Goal: Task Accomplishment & Management: Use online tool/utility

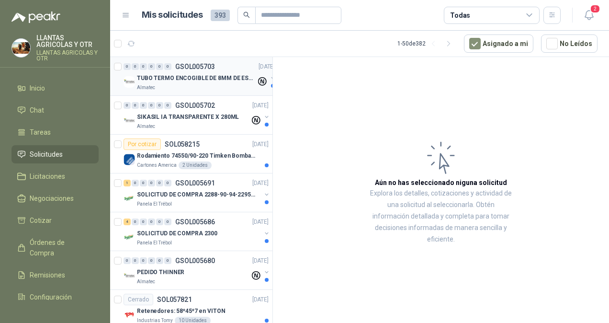
click at [225, 85] on div "Almatec" at bounding box center [196, 88] width 119 height 8
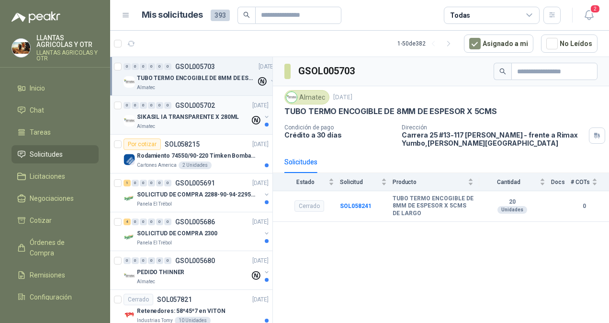
click at [183, 110] on div "0 0 0 0 0 0 GSOL005702 [DATE]" at bounding box center [197, 105] width 147 height 11
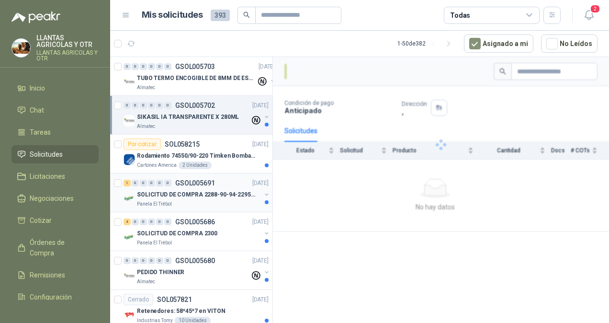
click at [156, 192] on p "SOLICITUD DE COMPRA 2288-90-94-2295-96-2301-02-04" at bounding box center [196, 194] width 119 height 9
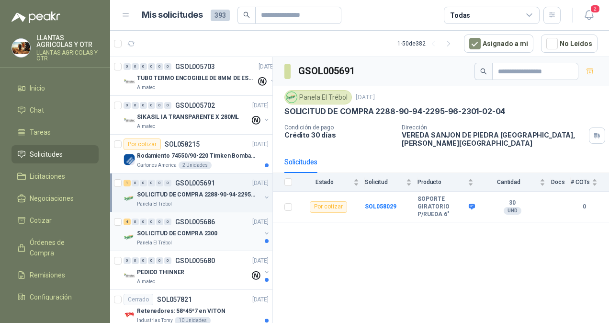
click at [176, 243] on div "Panela El Trébol" at bounding box center [199, 243] width 124 height 8
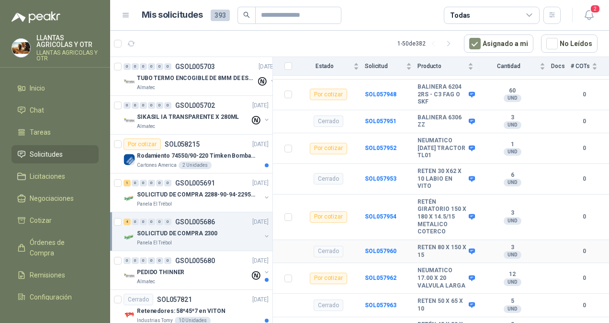
scroll to position [135, 0]
click at [292, 150] on td at bounding box center [285, 149] width 25 height 31
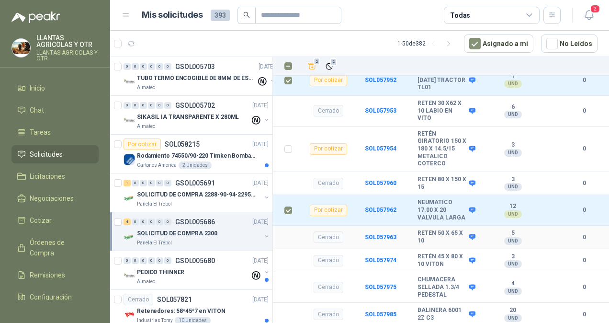
scroll to position [216, 0]
click at [315, 68] on icon "Añadir" at bounding box center [312, 66] width 9 height 9
click at [30, 225] on span "Cotizar" at bounding box center [41, 220] width 22 height 11
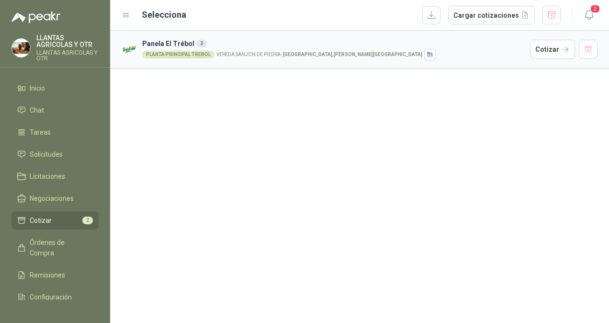
click at [209, 56] on div "PLANTA PRINCIPAL TREBOL" at bounding box center [178, 55] width 72 height 8
click at [542, 40] on button "Cotizar" at bounding box center [552, 49] width 45 height 19
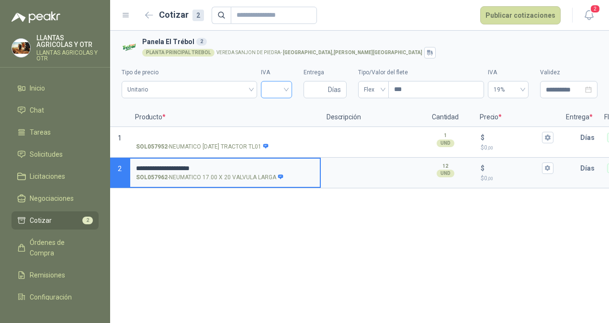
type input "**********"
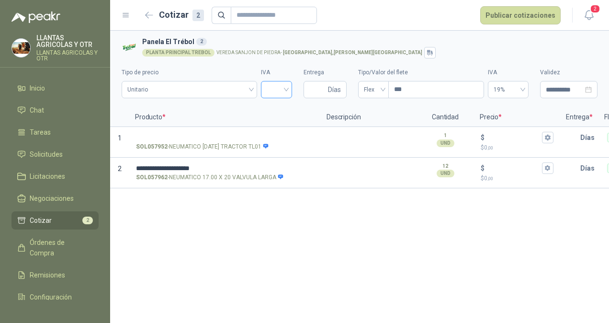
click at [283, 88] on input "search" at bounding box center [277, 88] width 20 height 14
click at [280, 111] on div "19%" at bounding box center [277, 109] width 16 height 11
click at [201, 90] on span "Unitario" at bounding box center [189, 89] width 124 height 14
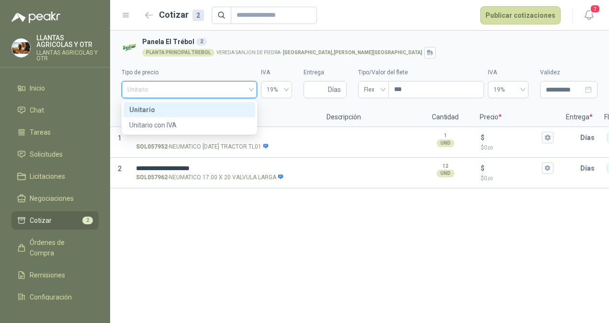
click at [212, 110] on div "Unitario" at bounding box center [189, 109] width 120 height 11
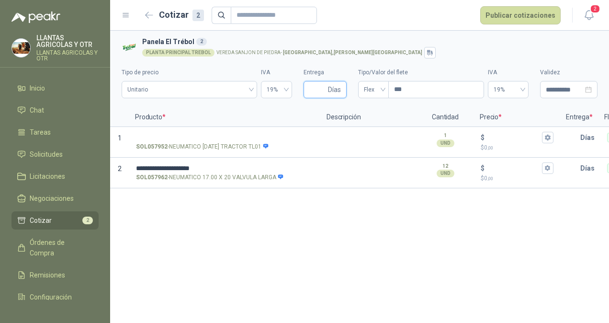
click at [317, 90] on input "Entrega" at bounding box center [317, 89] width 17 height 16
type input "*"
click at [385, 88] on div "Flex" at bounding box center [373, 89] width 31 height 17
type input "*"
click at [368, 130] on div "Incluido" at bounding box center [373, 124] width 26 height 15
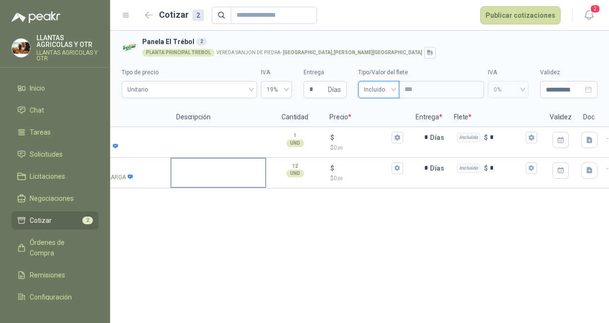
scroll to position [0, 151]
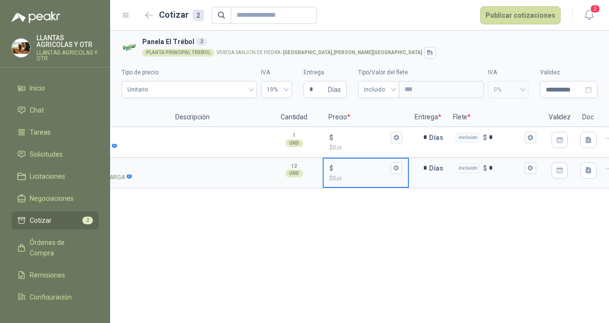
click at [339, 166] on input "$ $ 0 ,00" at bounding box center [362, 167] width 54 height 7
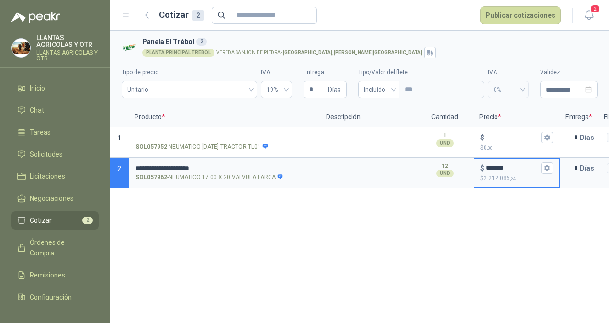
scroll to position [0, 0]
type input "*******"
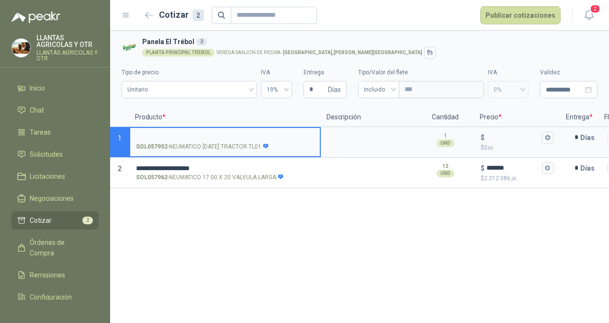
click at [205, 134] on input "SOL057952 - NEUMATICO [DATE] TRACTOR TL01" at bounding box center [225, 137] width 178 height 7
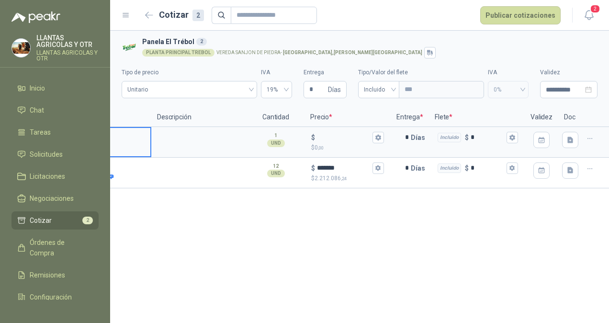
type input "**********"
click at [591, 140] on icon "button" at bounding box center [590, 139] width 8 height 8
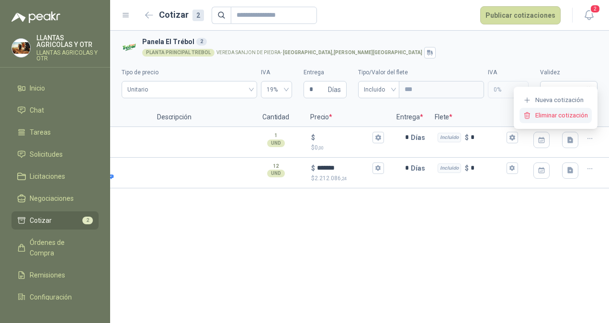
click at [554, 108] on button "Eliminar cotización" at bounding box center [555, 115] width 72 height 15
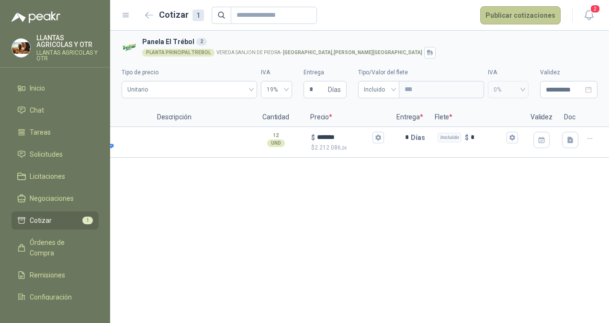
click at [507, 17] on button "Publicar cotizaciones" at bounding box center [520, 15] width 80 height 18
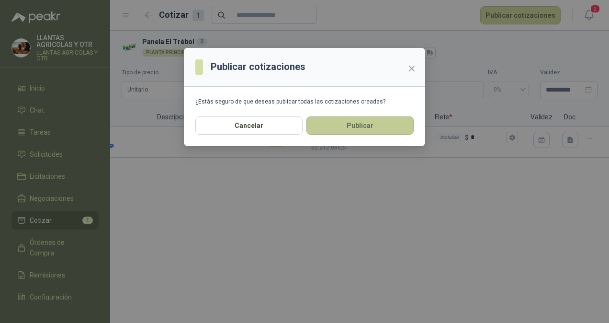
click at [336, 126] on button "Publicar" at bounding box center [359, 125] width 107 height 18
